Goal: Transaction & Acquisition: Subscribe to service/newsletter

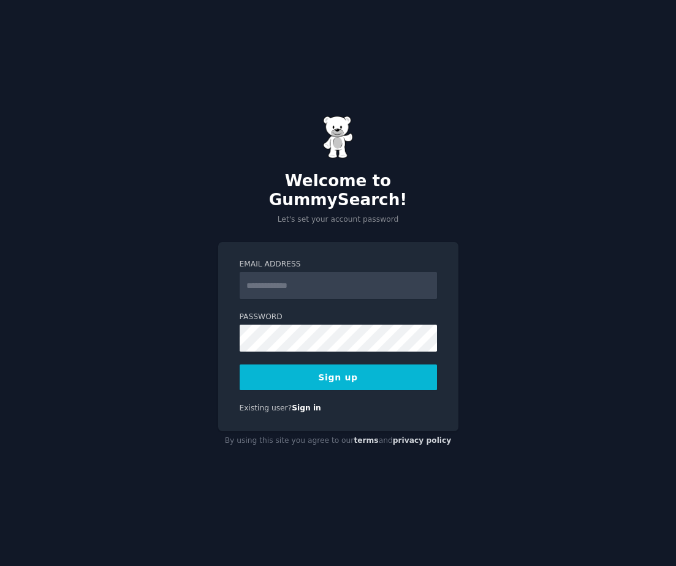
click at [326, 279] on input "Email Address" at bounding box center [338, 285] width 197 height 27
type input "**********"
drag, startPoint x: 344, startPoint y: 284, endPoint x: 216, endPoint y: 272, distance: 128.6
click at [218, 272] on div "**********" at bounding box center [338, 336] width 240 height 189
click at [337, 366] on button "Sign up" at bounding box center [338, 378] width 197 height 26
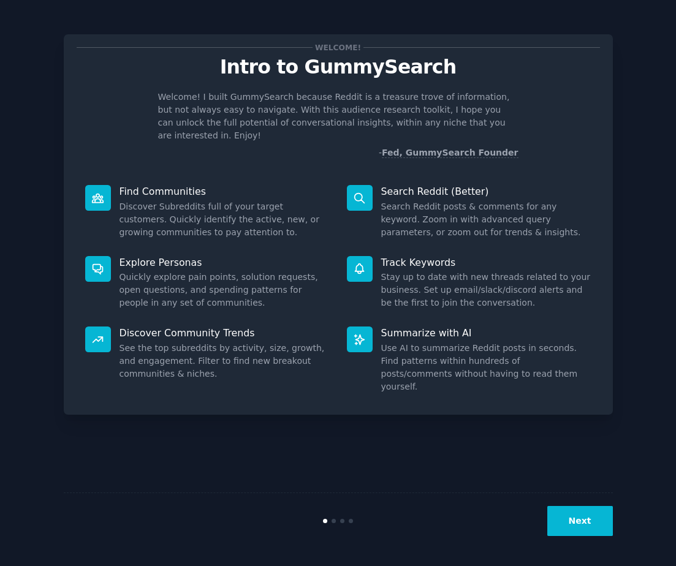
click at [366, 186] on div at bounding box center [360, 198] width 26 height 26
click at [414, 186] on div "Search Reddit (Better) Search Reddit posts & comments for any keyword. Zoom in …" at bounding box center [469, 211] width 262 height 71
click at [576, 517] on button "Next" at bounding box center [580, 521] width 66 height 30
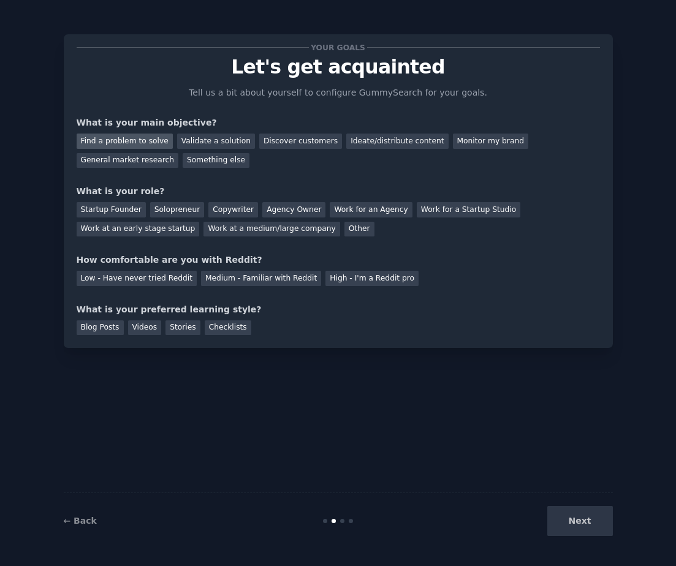
click at [140, 135] on div "Find a problem to solve" at bounding box center [125, 141] width 96 height 15
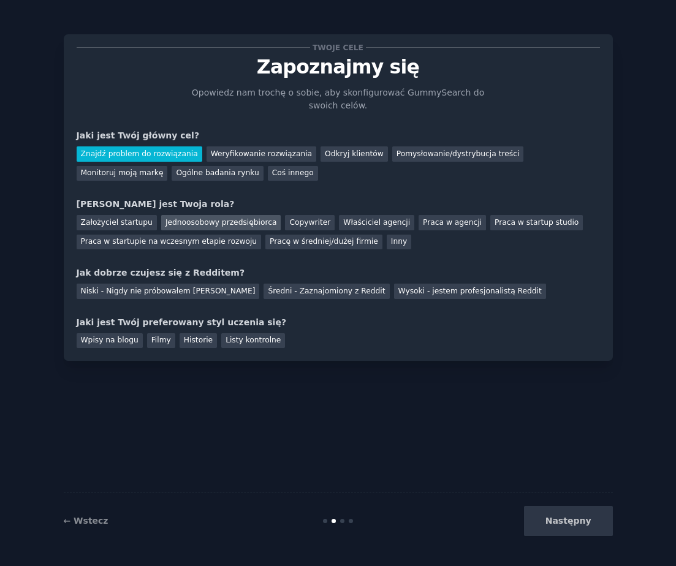
click at [219, 223] on div "Jednoosobowy przedsiębiorca" at bounding box center [221, 222] width 120 height 15
click at [194, 290] on div "Niski - Nigdy nie próbowałem Reddita" at bounding box center [168, 291] width 183 height 15
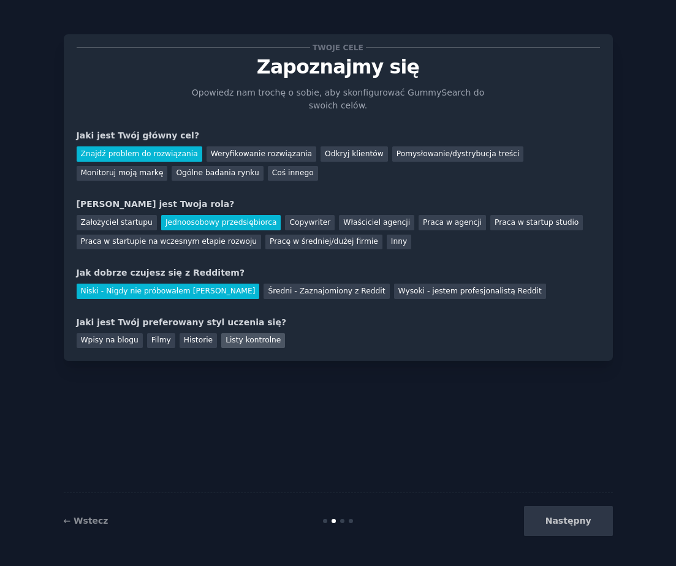
click at [236, 343] on div "Listy kontrolne" at bounding box center [253, 340] width 64 height 15
click at [562, 532] on button "Następny" at bounding box center [568, 521] width 89 height 30
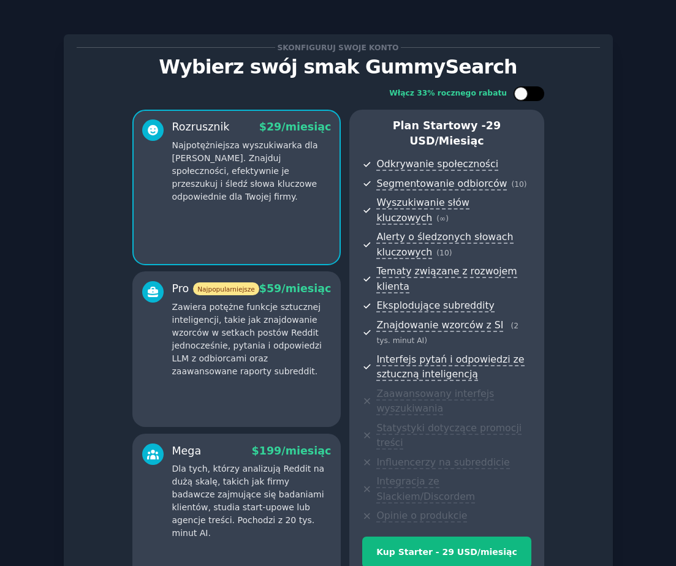
click at [532, 91] on div at bounding box center [535, 94] width 6 height 6
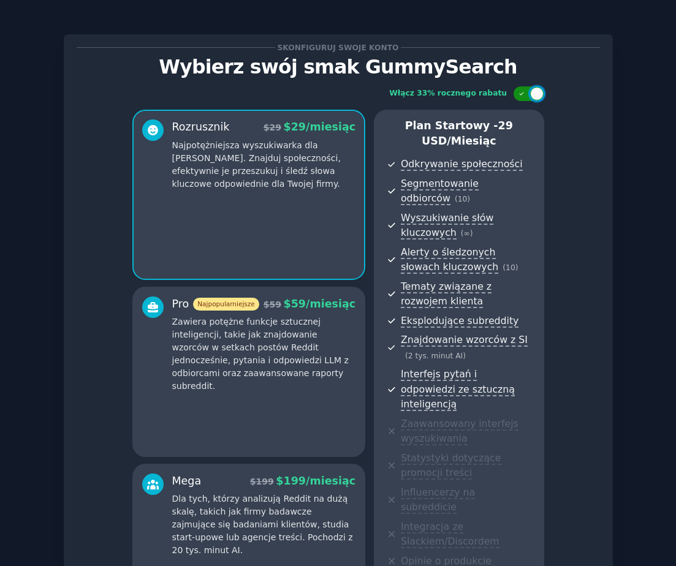
click at [532, 91] on div at bounding box center [536, 93] width 13 height 13
checkbox input "false"
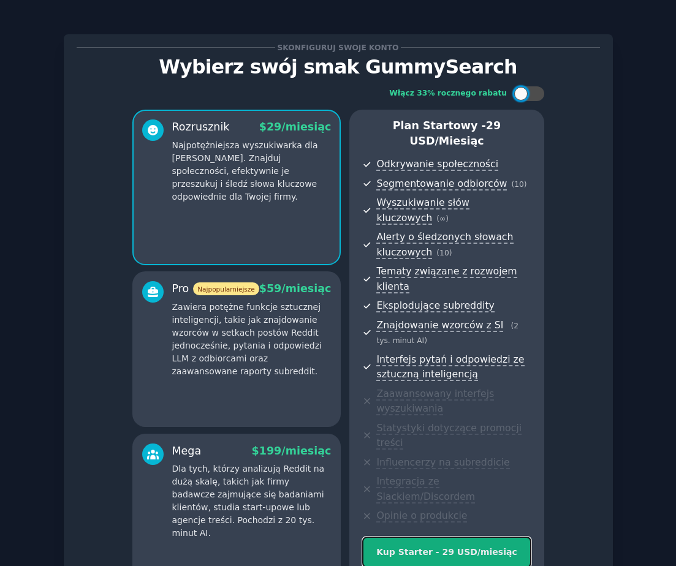
click at [423, 546] on div "Kup Starter - 29 USD/miesiąc" at bounding box center [446, 552] width 167 height 13
